Goal: Transaction & Acquisition: Obtain resource

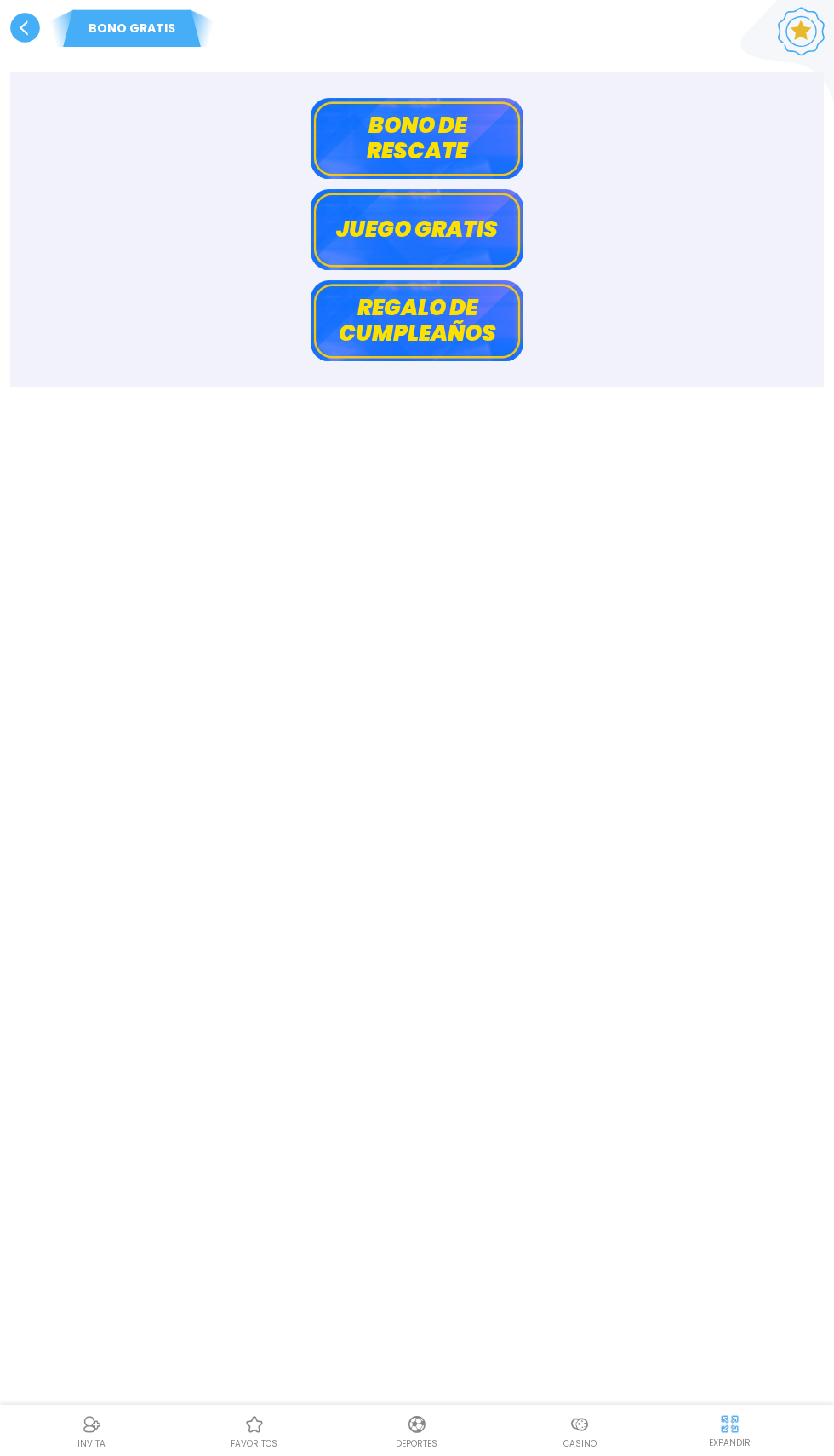
click at [365, 128] on button "Bono de rescate" at bounding box center [417, 138] width 213 height 81
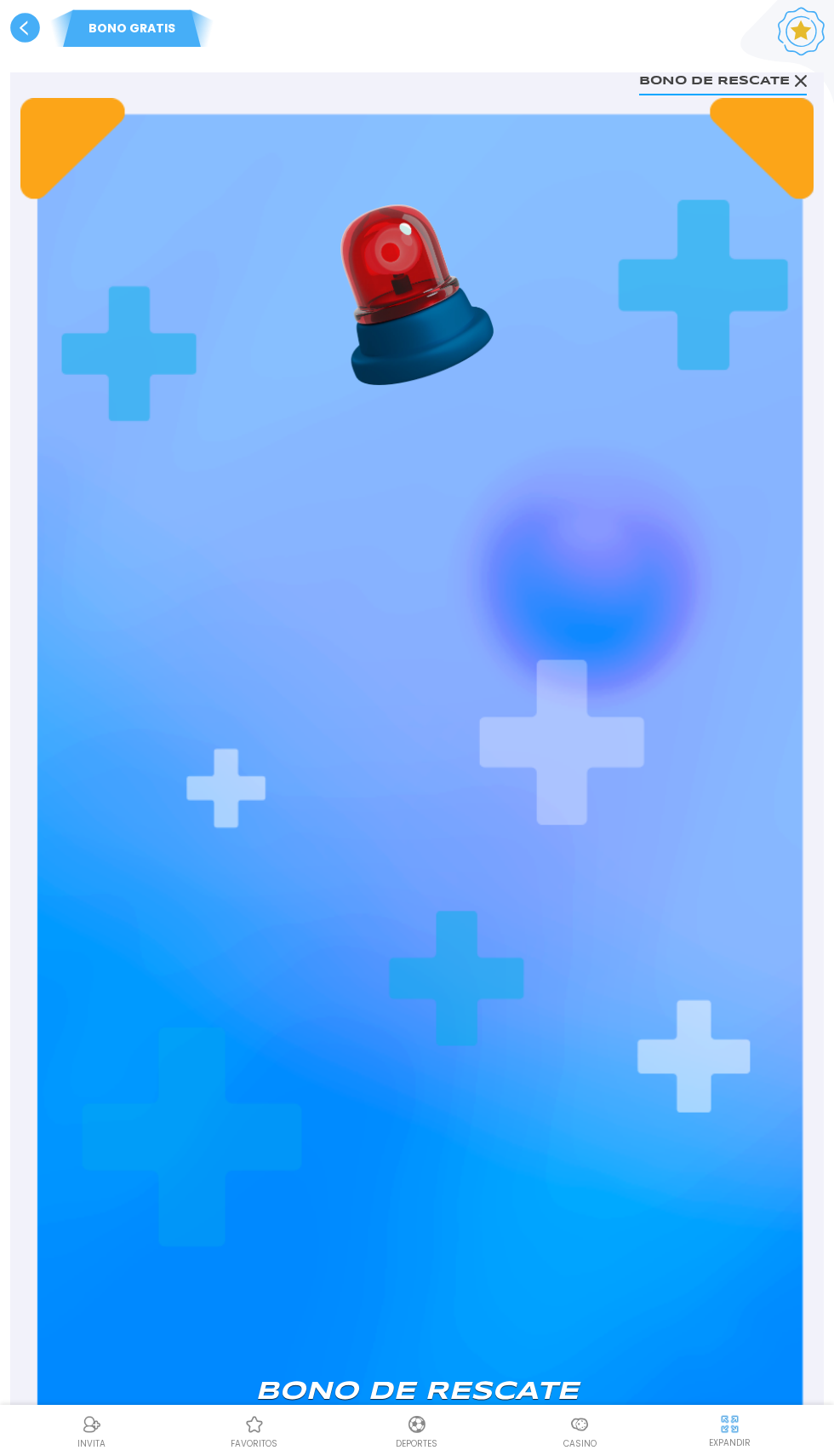
scroll to position [271, 0]
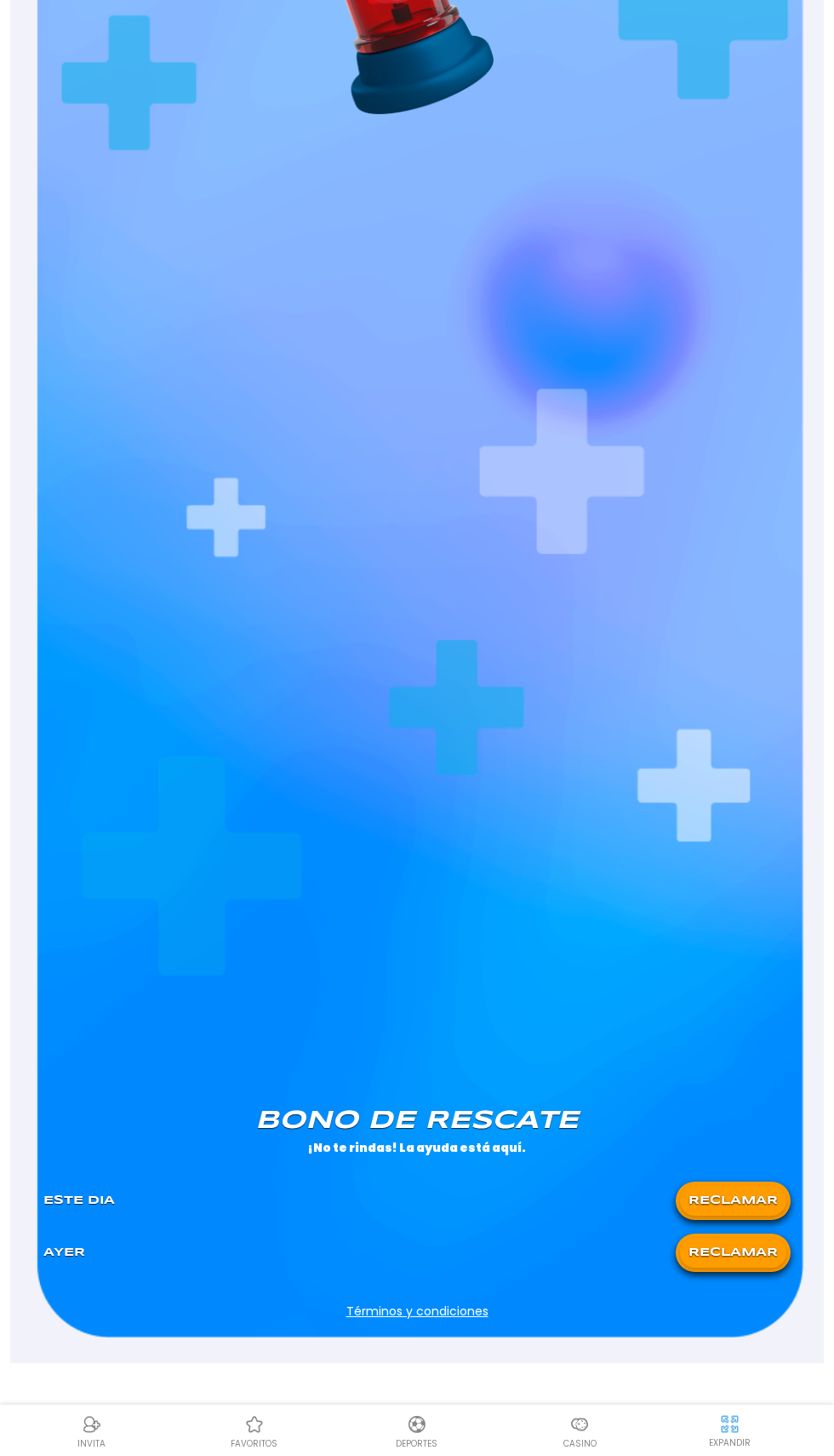
click at [730, 1252] on button "RECLAMAR" at bounding box center [733, 1252] width 106 height 29
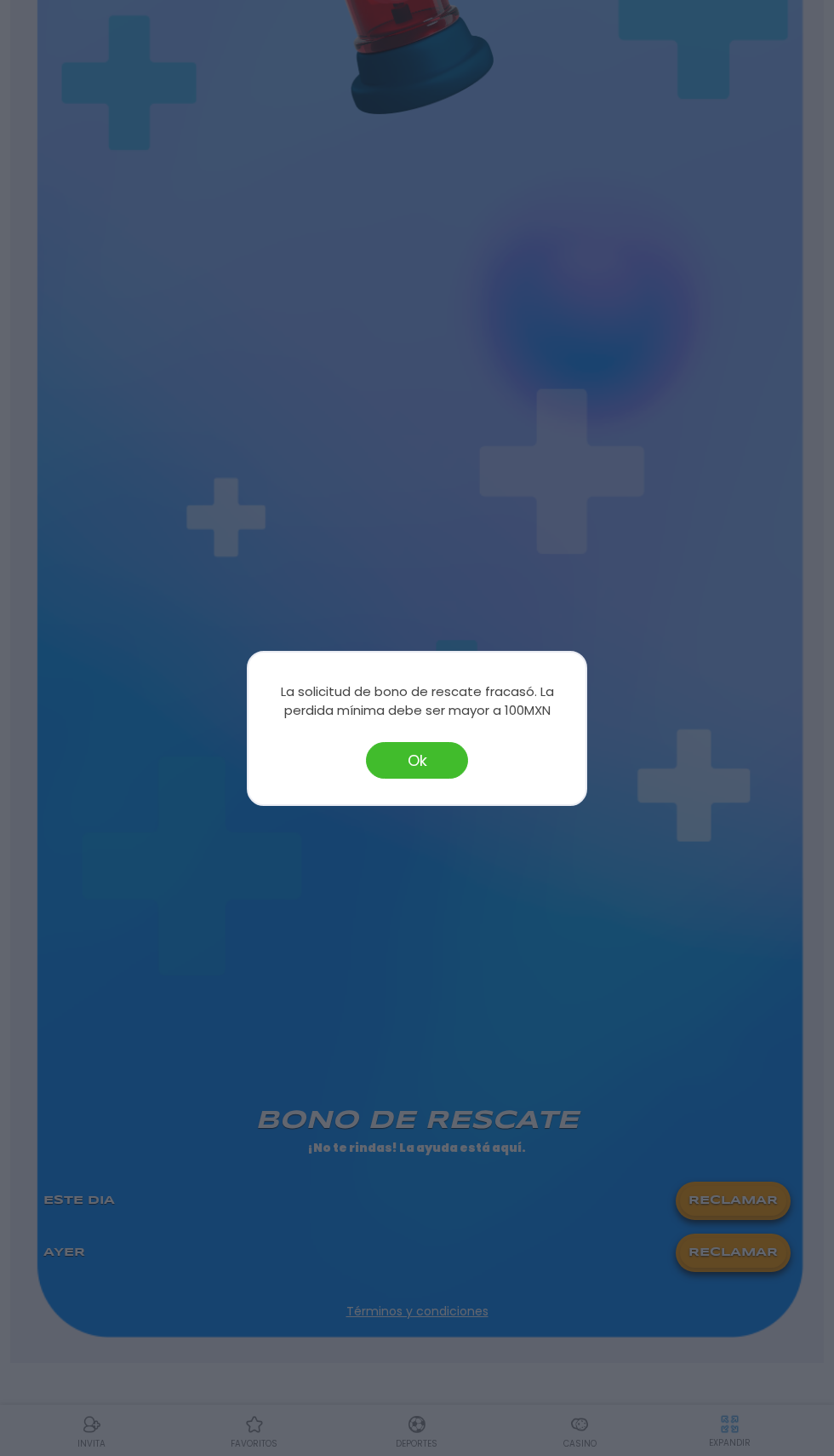
click at [385, 791] on div "La solicitud [PERSON_NAME] de rescate fracasó. La perdida mínima debe ser mayor…" at bounding box center [417, 728] width 340 height 155
click at [374, 767] on button "Ok" at bounding box center [417, 760] width 103 height 37
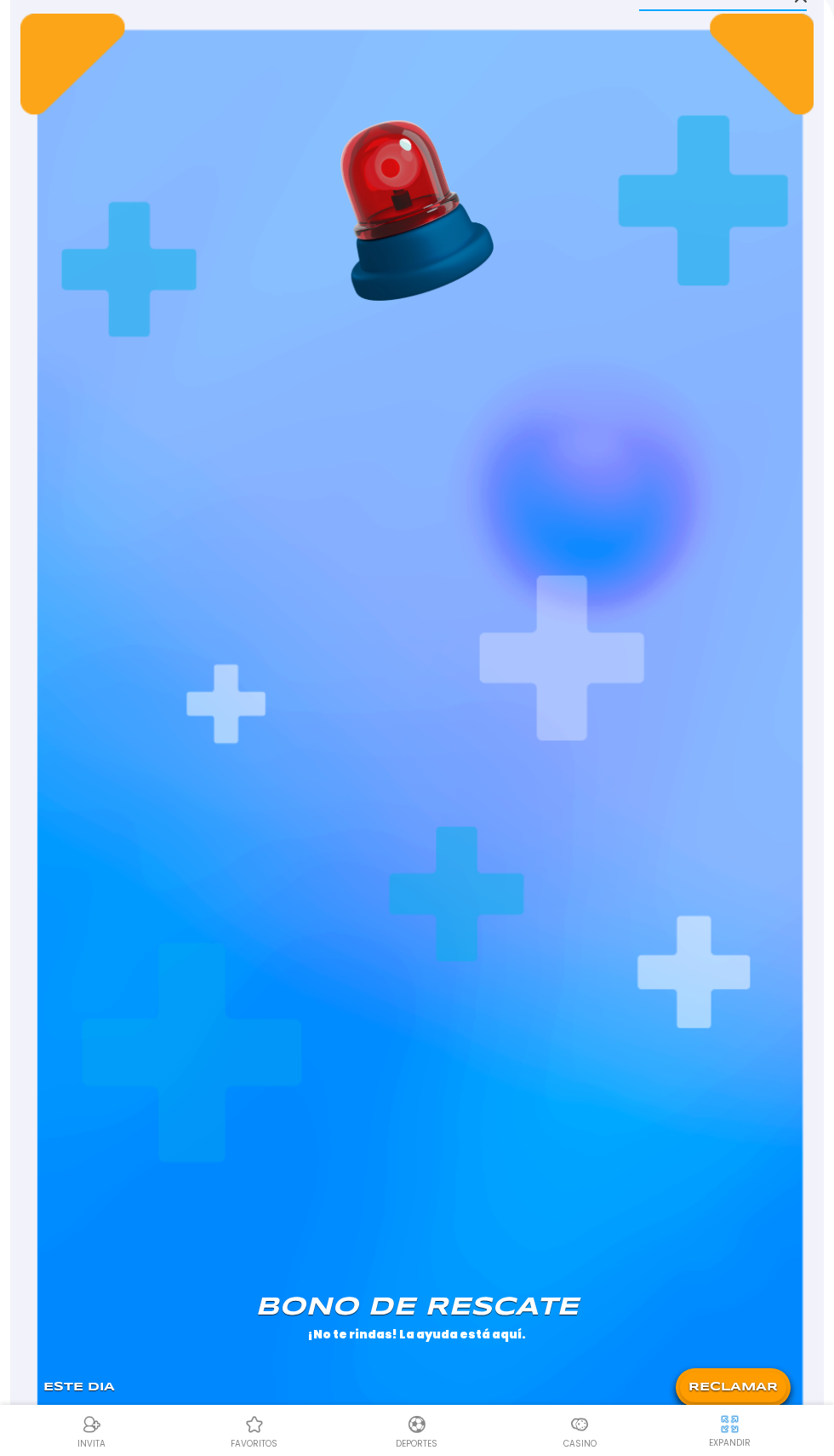
scroll to position [0, 0]
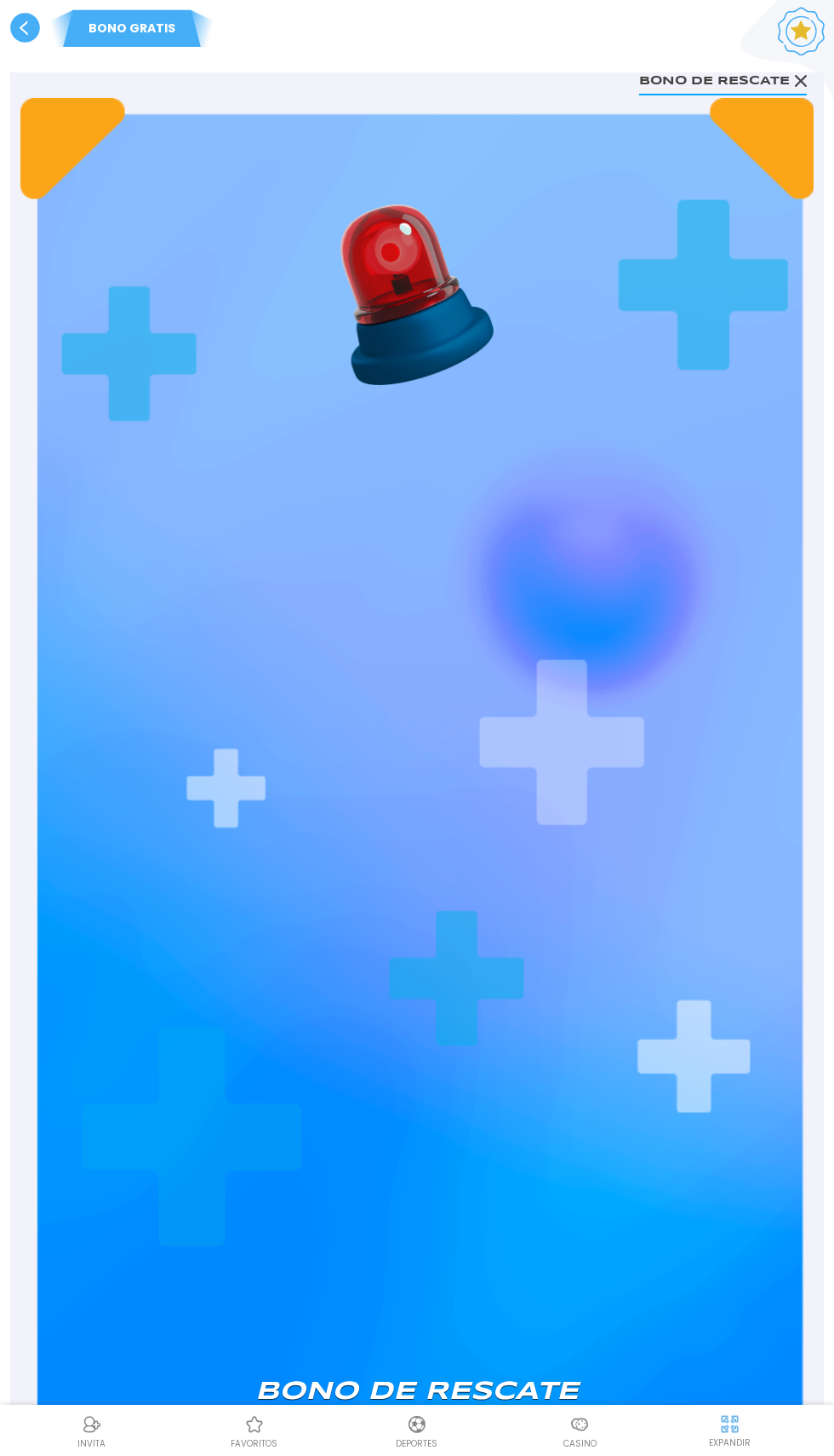
click at [25, 37] on use at bounding box center [25, 27] width 29 height 29
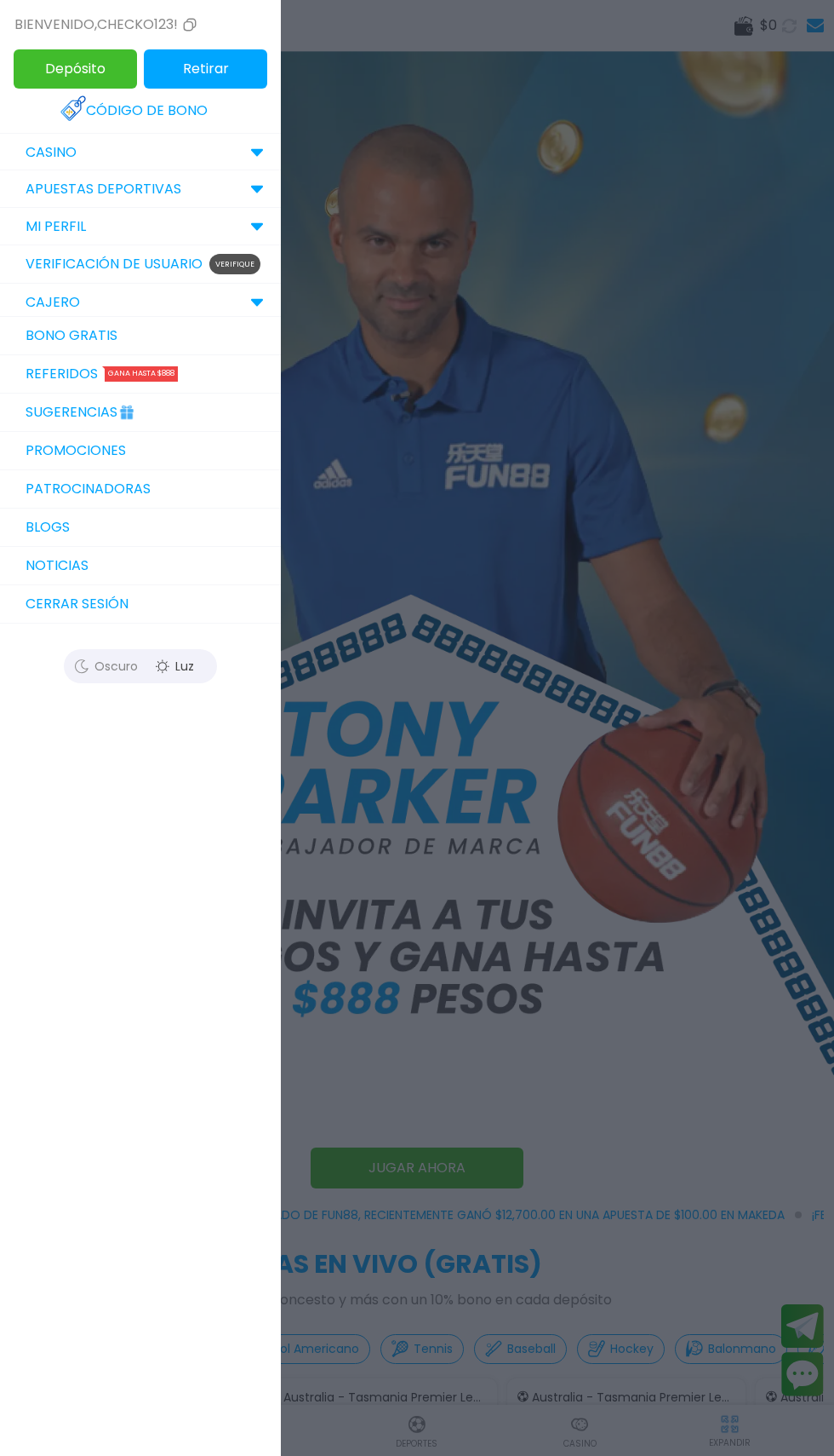
click at [378, 539] on div at bounding box center [417, 728] width 834 height 1456
